Goal: Task Accomplishment & Management: Manage account settings

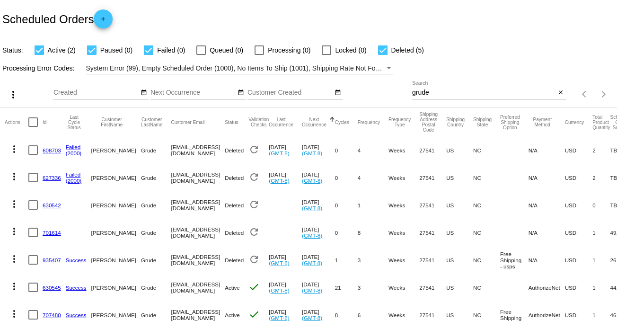
click at [391, 91] on div "more_vert Sep Jan Feb Mar [DATE]" at bounding box center [308, 91] width 617 height 34
drag, startPoint x: 403, startPoint y: 91, endPoint x: 373, endPoint y: 89, distance: 30.4
click at [373, 89] on div "more_vert Sep Jan Feb Mar [DATE]" at bounding box center [308, 91] width 617 height 34
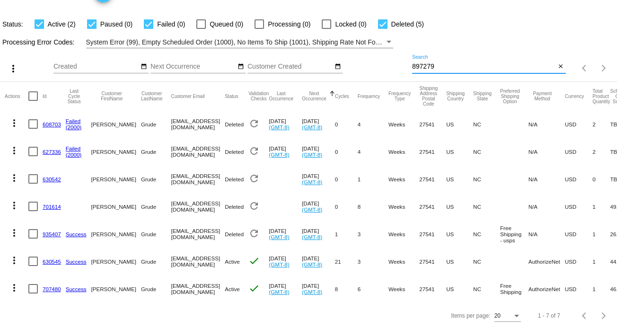
type input "897279"
drag, startPoint x: 434, startPoint y: 60, endPoint x: 375, endPoint y: 60, distance: 58.2
click at [375, 60] on div "more_vert Sep Jan Feb Mar [DATE]" at bounding box center [308, 65] width 617 height 34
click at [478, 63] on input "897279" at bounding box center [484, 67] width 144 height 8
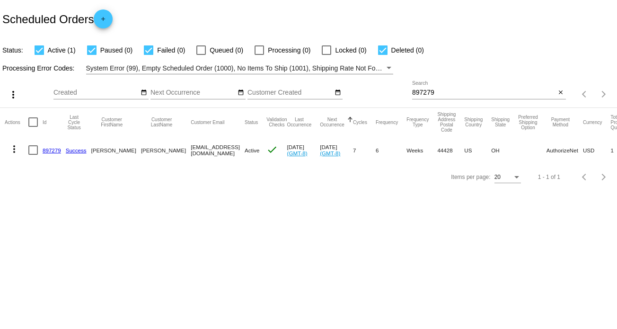
click at [17, 148] on mat-icon "more_vert" at bounding box center [14, 148] width 11 height 11
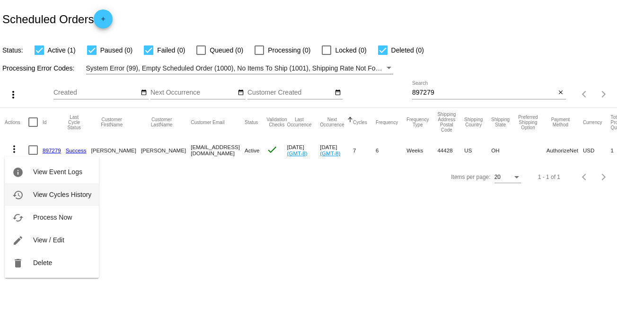
click at [76, 189] on button "history View Cycles History" at bounding box center [52, 194] width 94 height 23
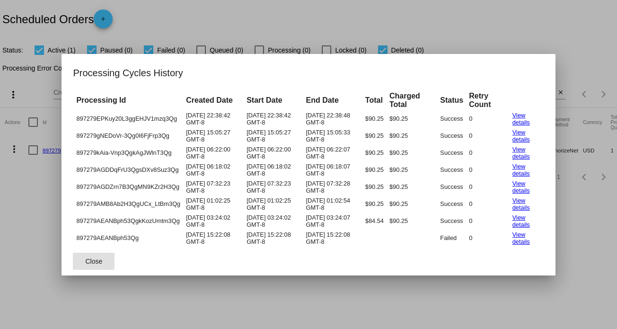
click at [99, 258] on span "Close" at bounding box center [94, 262] width 17 height 8
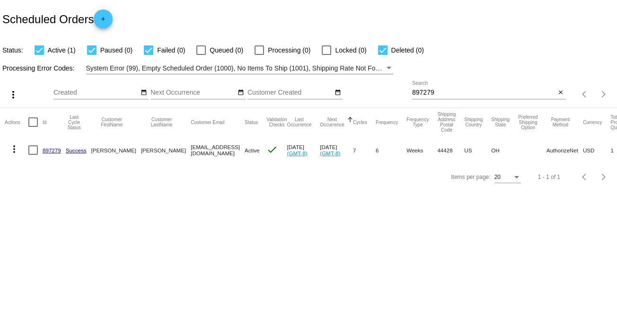
click at [11, 152] on mat-icon "more_vert" at bounding box center [14, 148] width 11 height 11
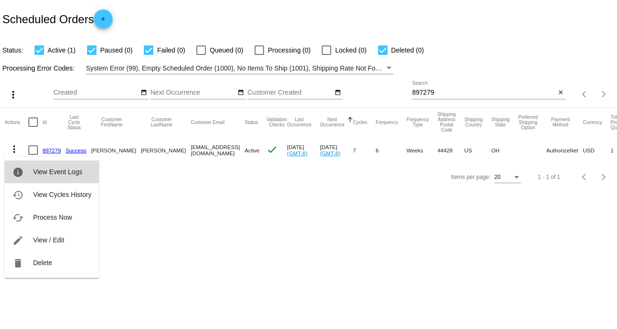
click at [64, 169] on span "View Event Logs" at bounding box center [57, 172] width 49 height 8
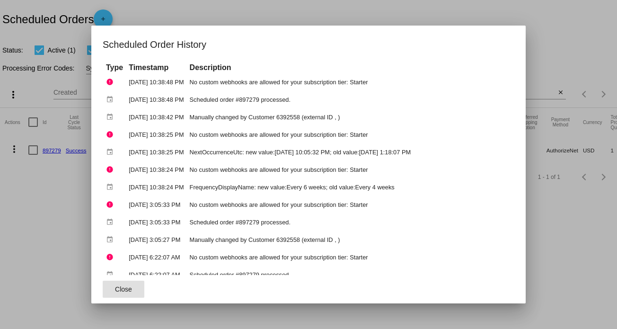
click at [121, 295] on button "Close" at bounding box center [124, 289] width 42 height 17
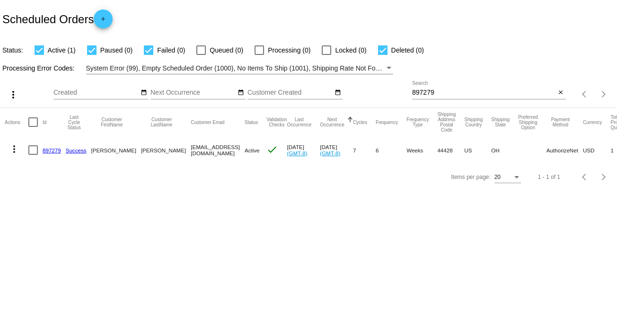
click at [56, 151] on link "897279" at bounding box center [52, 150] width 18 height 6
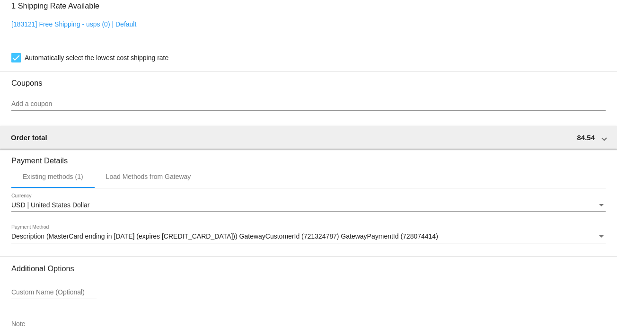
scroll to position [821, 0]
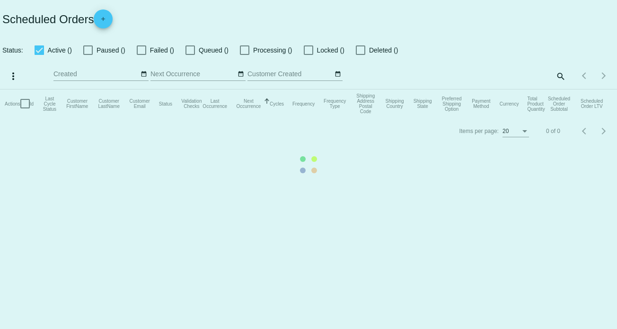
checkbox input "true"
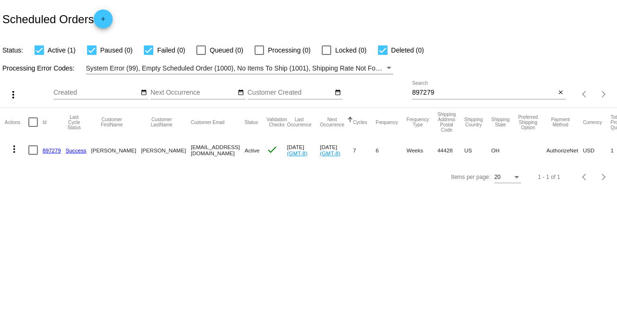
click at [45, 150] on link "897279" at bounding box center [52, 150] width 18 height 6
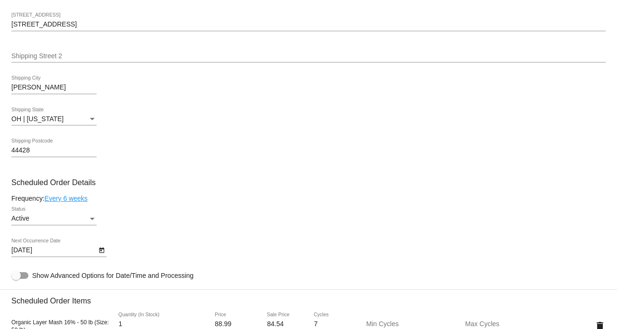
scroll to position [426, 0]
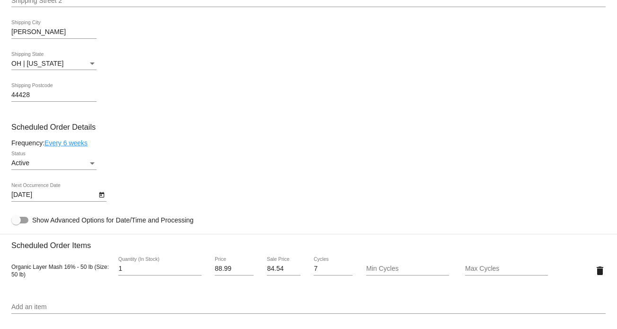
click at [100, 192] on icon "Open calendar" at bounding box center [101, 194] width 7 height 11
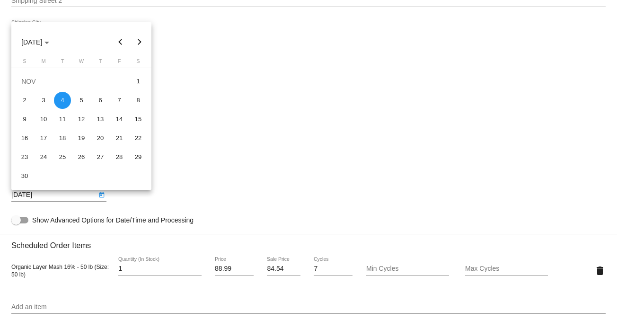
click at [216, 153] on div at bounding box center [308, 164] width 617 height 329
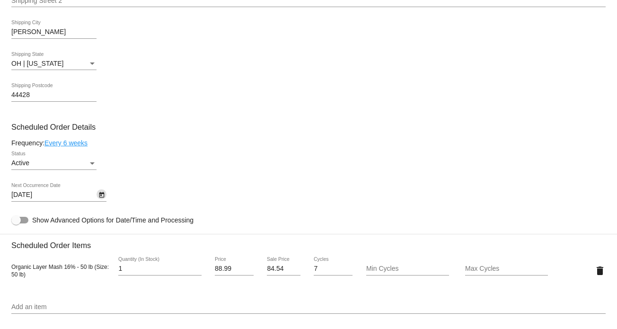
click at [98, 195] on icon "Open calendar" at bounding box center [101, 194] width 7 height 11
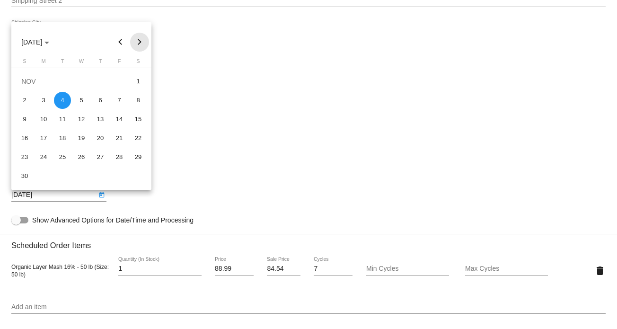
click at [137, 43] on button "Next month" at bounding box center [139, 42] width 19 height 19
click at [44, 101] on div "1" at bounding box center [43, 100] width 17 height 17
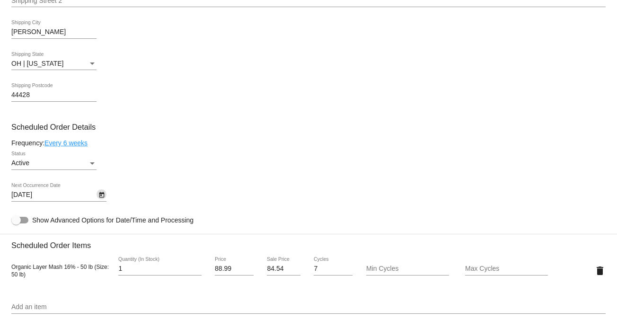
click at [174, 138] on mat-card-content "Customer 6392558: Paulette Williams martinpaulettewilliams@gmail.com Customer S…" at bounding box center [308, 232] width 595 height 892
click at [101, 196] on icon "Open calendar" at bounding box center [101, 195] width 5 height 6
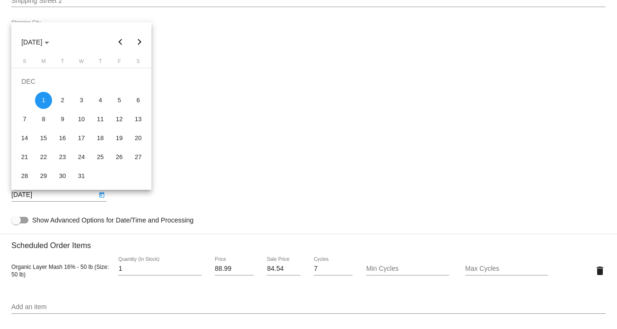
click at [98, 139] on div "18" at bounding box center [100, 138] width 17 height 17
type input "12/18/2025"
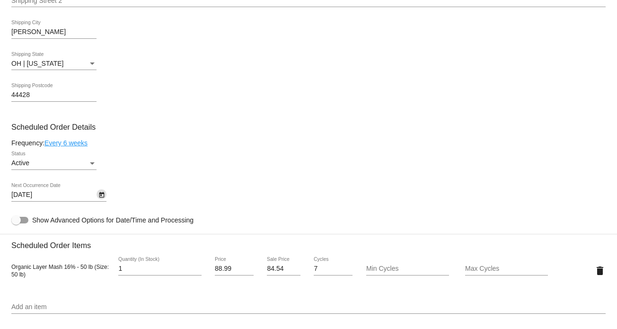
click at [100, 195] on icon "Open calendar" at bounding box center [101, 195] width 5 height 6
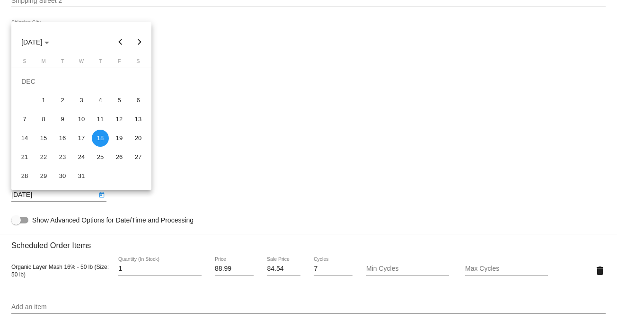
click at [102, 142] on div "18" at bounding box center [100, 138] width 17 height 17
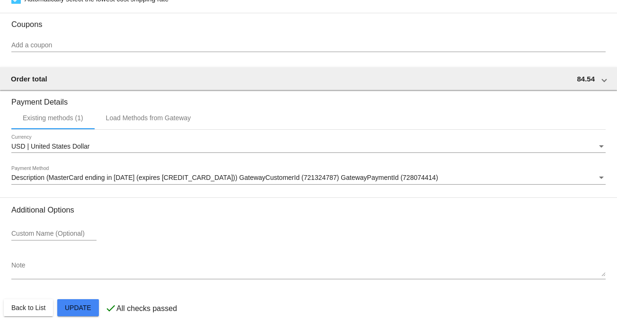
scroll to position [821, 0]
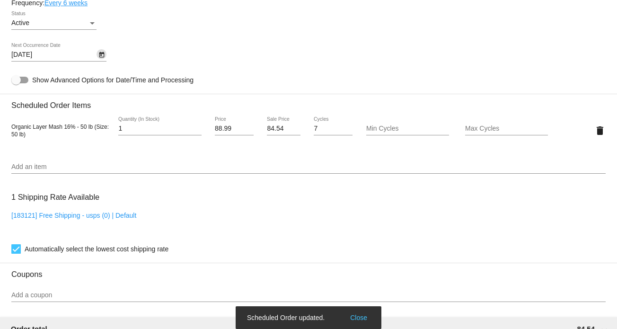
scroll to position [537, 0]
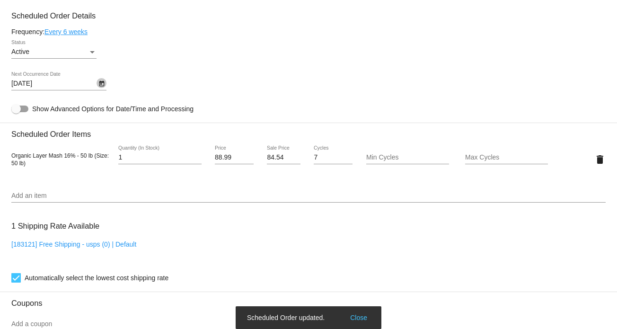
click at [101, 82] on icon "Open calendar" at bounding box center [101, 83] width 7 height 11
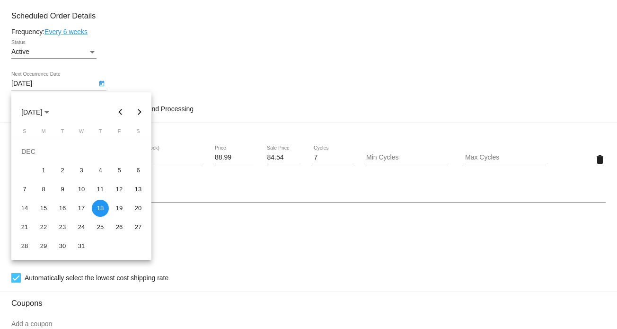
click at [100, 208] on div "18" at bounding box center [100, 208] width 17 height 17
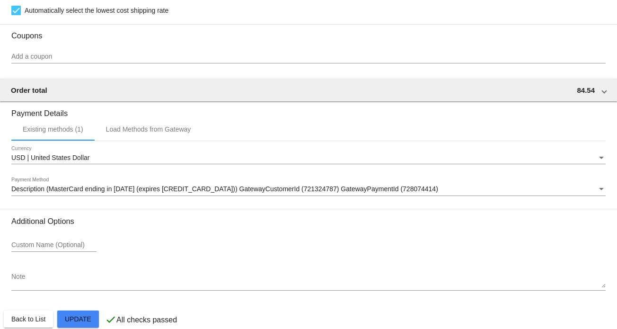
scroll to position [821, 0]
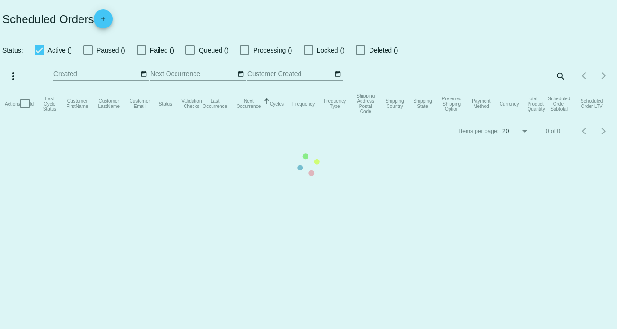
checkbox input "true"
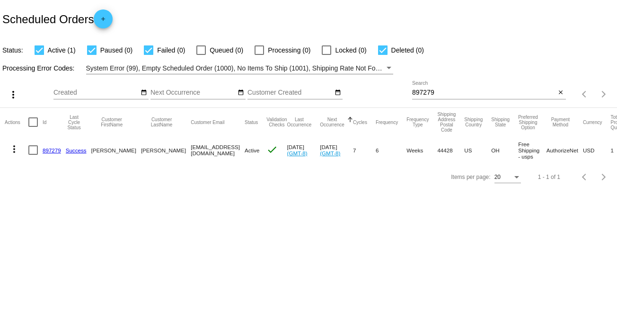
click at [361, 188] on div "Items per page: 20 1 - 1 of 1" at bounding box center [308, 177] width 617 height 27
